Goal: Task Accomplishment & Management: Complete application form

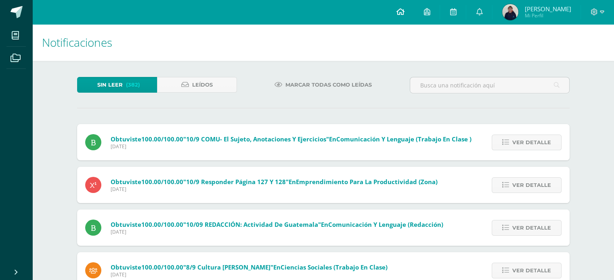
click at [404, 12] on icon at bounding box center [400, 11] width 8 height 7
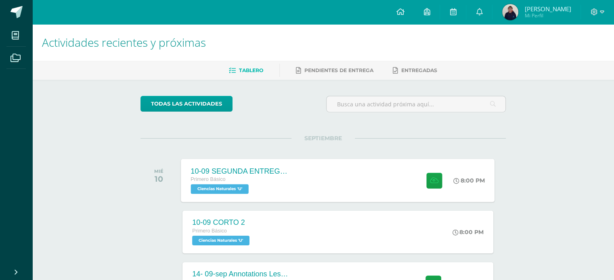
click at [347, 190] on div "10-09 SEGUNDA ENTREGA DE GUÍA Primero Básico Ciencias Naturales 'U' 8:00 PM 10-…" at bounding box center [337, 180] width 313 height 43
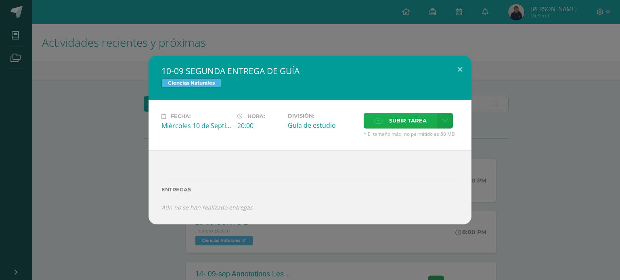
click at [403, 123] on span "Subir tarea" at bounding box center [408, 120] width 38 height 15
click at [0, 0] on input "Subir tarea" at bounding box center [0, 0] width 0 height 0
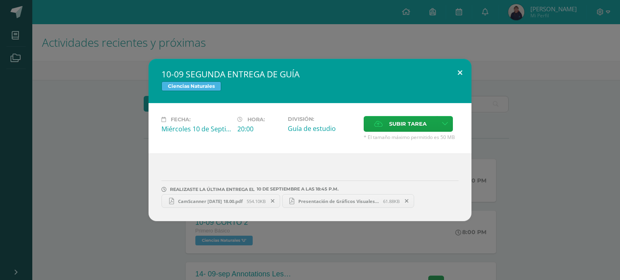
click at [465, 76] on button at bounding box center [459, 72] width 23 height 27
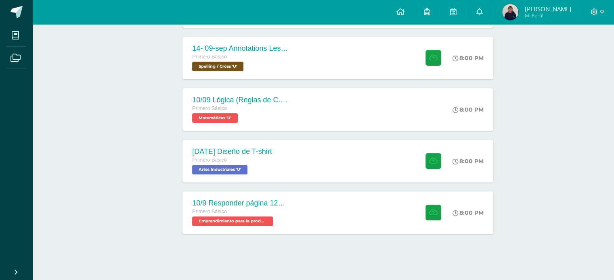
scroll to position [230, 0]
